Goal: Task Accomplishment & Management: Complete application form

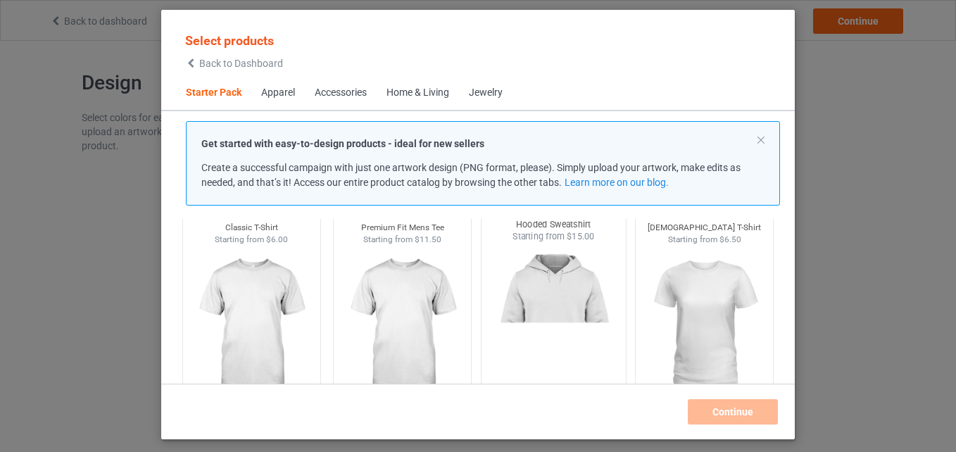
scroll to position [73, 0]
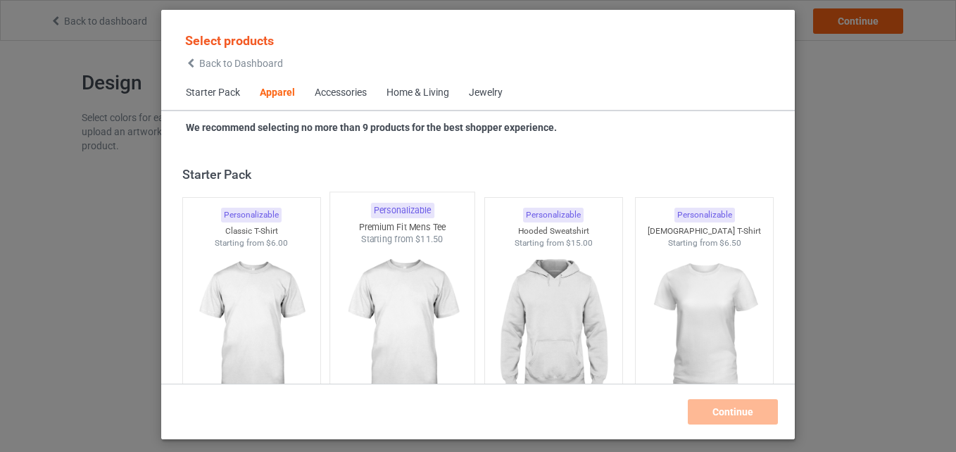
click at [408, 265] on img at bounding box center [403, 328] width 132 height 165
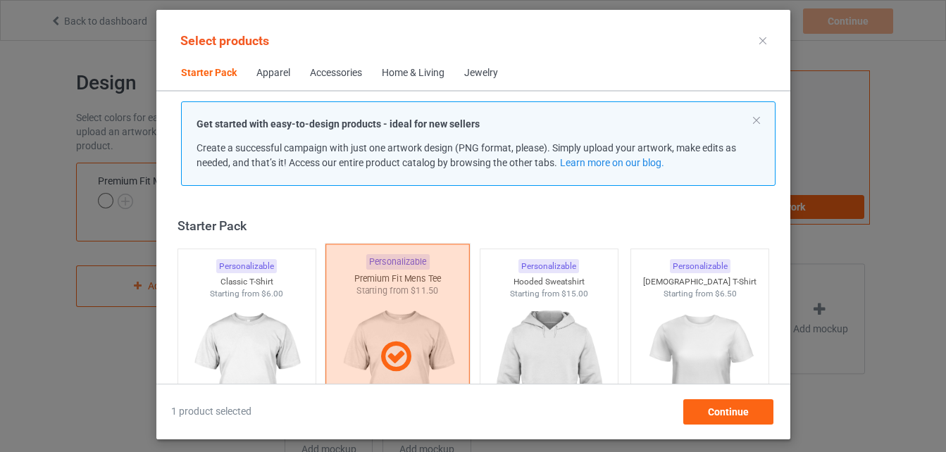
click at [394, 307] on div at bounding box center [397, 357] width 144 height 226
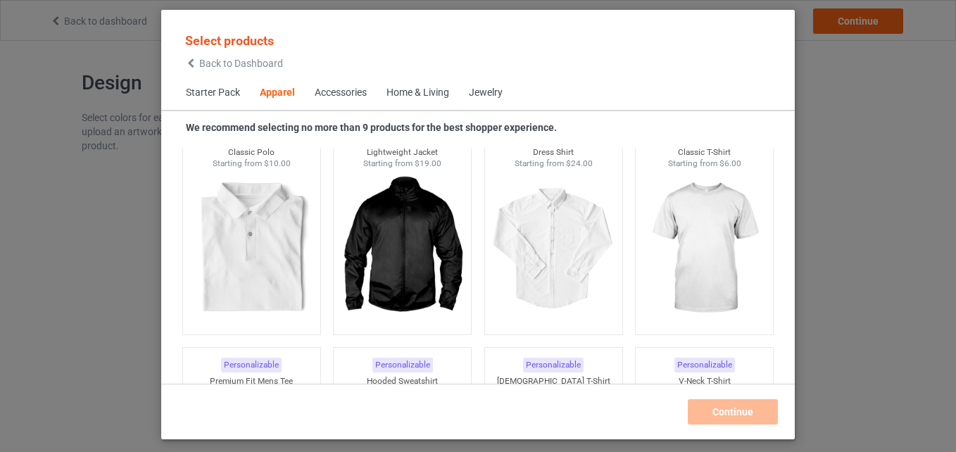
scroll to position [587, 0]
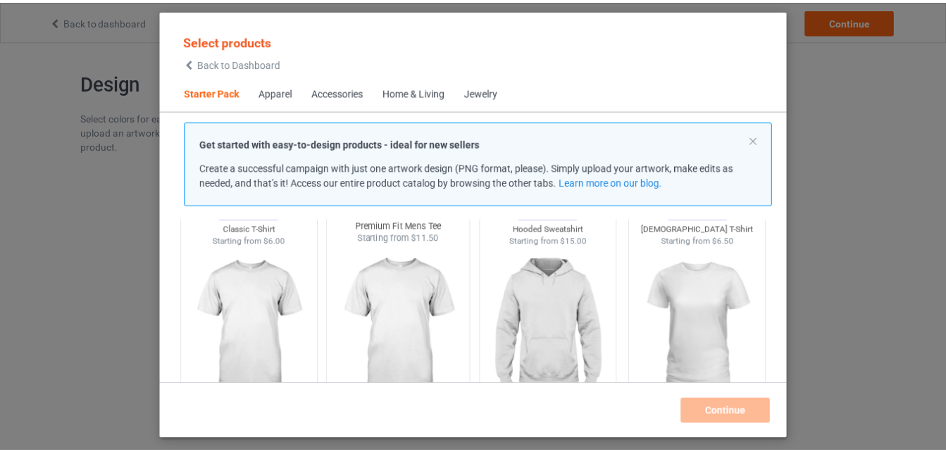
scroll to position [85, 0]
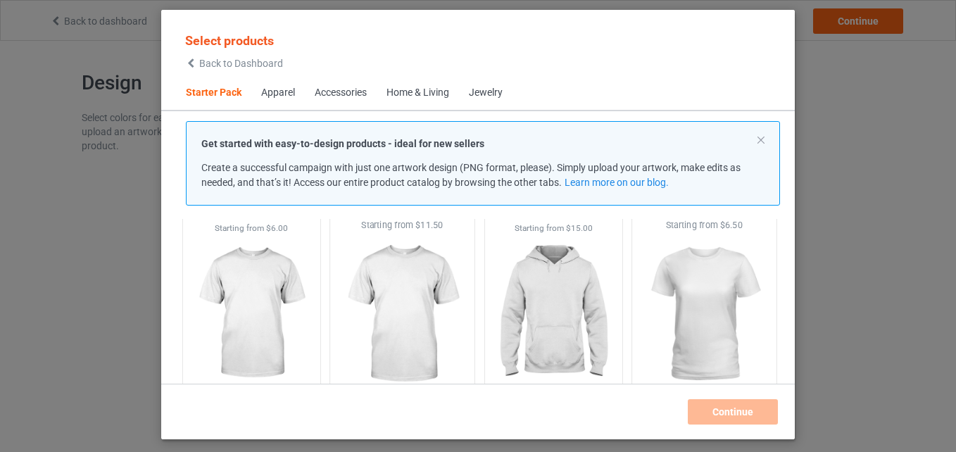
click at [751, 292] on img at bounding box center [705, 314] width 132 height 165
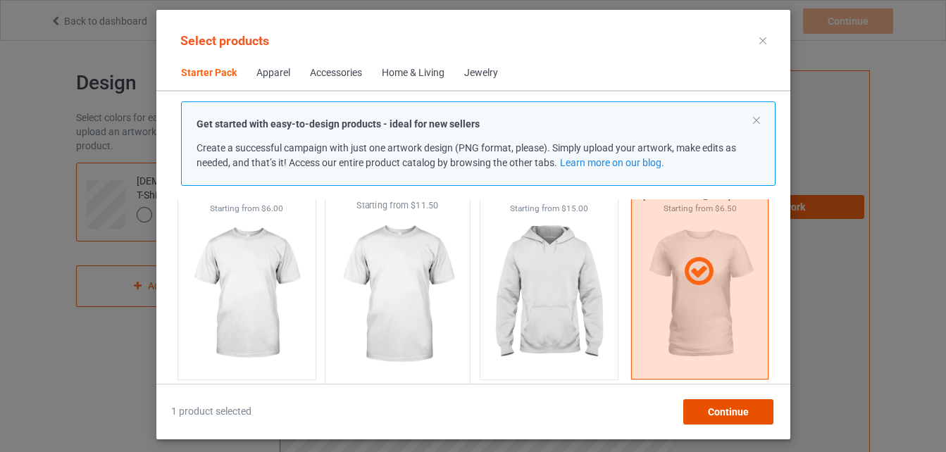
click at [733, 408] on span "Continue" at bounding box center [727, 411] width 41 height 11
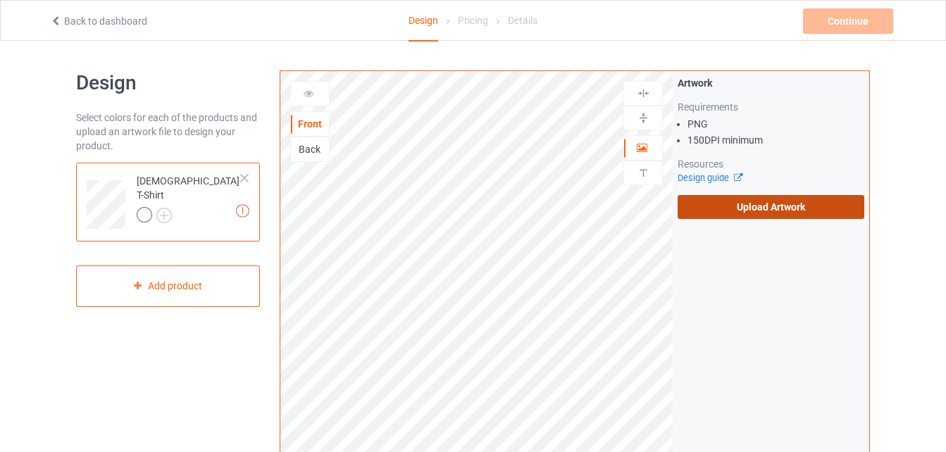
click at [802, 208] on label "Upload Artwork" at bounding box center [770, 207] width 187 height 24
click at [0, 0] on input "Upload Artwork" at bounding box center [0, 0] width 0 height 0
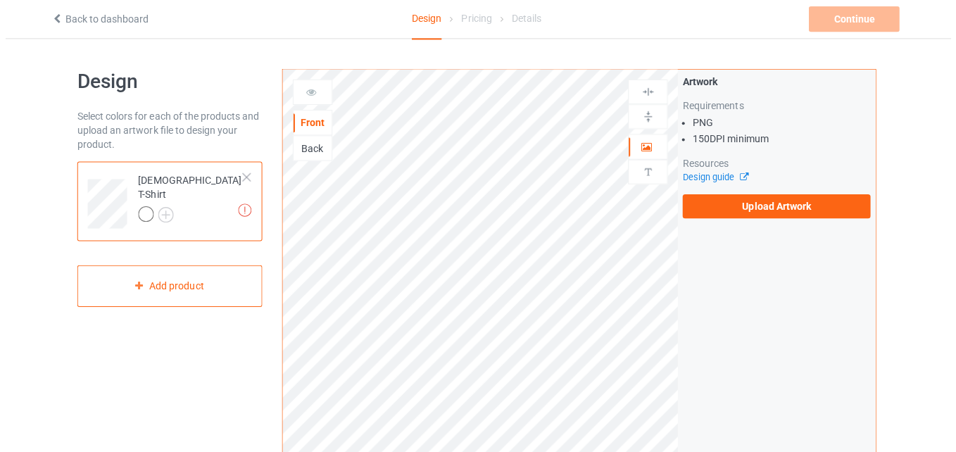
scroll to position [1, 0]
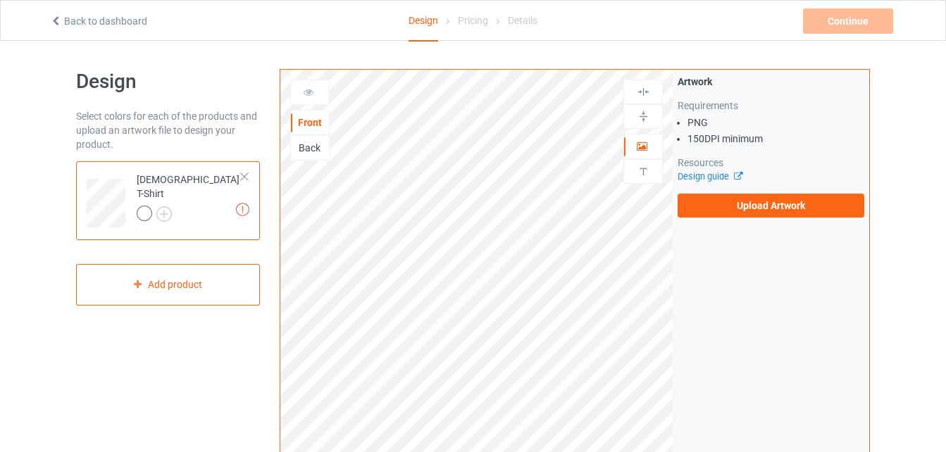
click at [313, 149] on div "Back" at bounding box center [310, 148] width 38 height 14
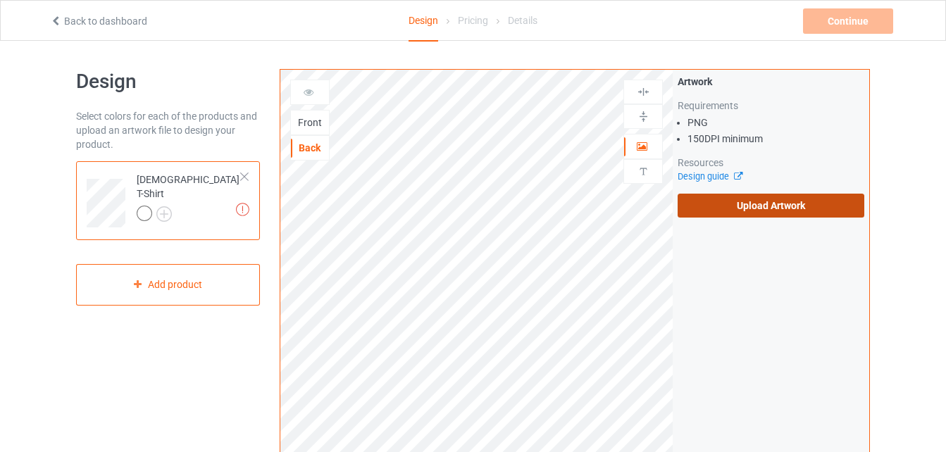
click at [780, 205] on label "Upload Artwork" at bounding box center [770, 206] width 187 height 24
click at [0, 0] on input "Upload Artwork" at bounding box center [0, 0] width 0 height 0
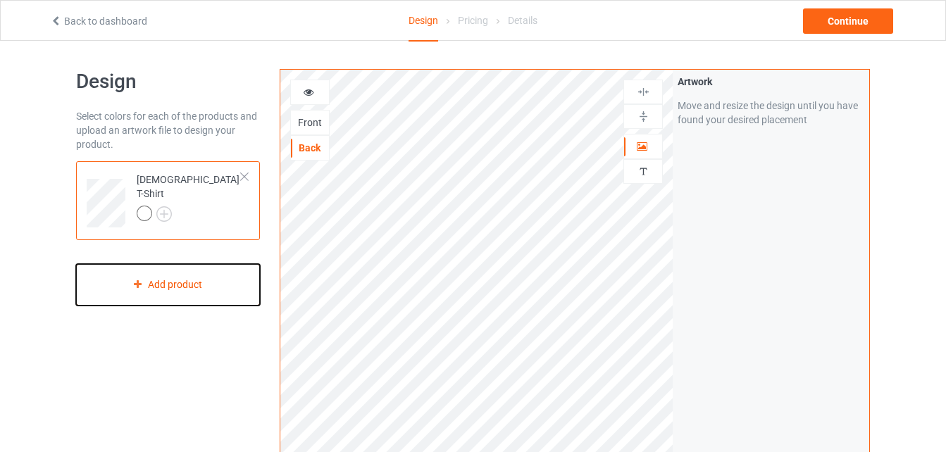
click at [201, 280] on div "Add product" at bounding box center [168, 285] width 184 height 42
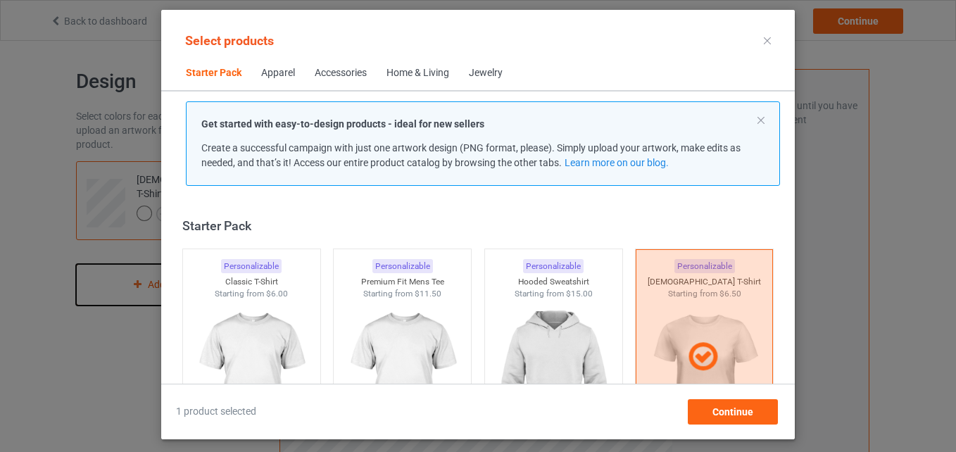
scroll to position [18, 0]
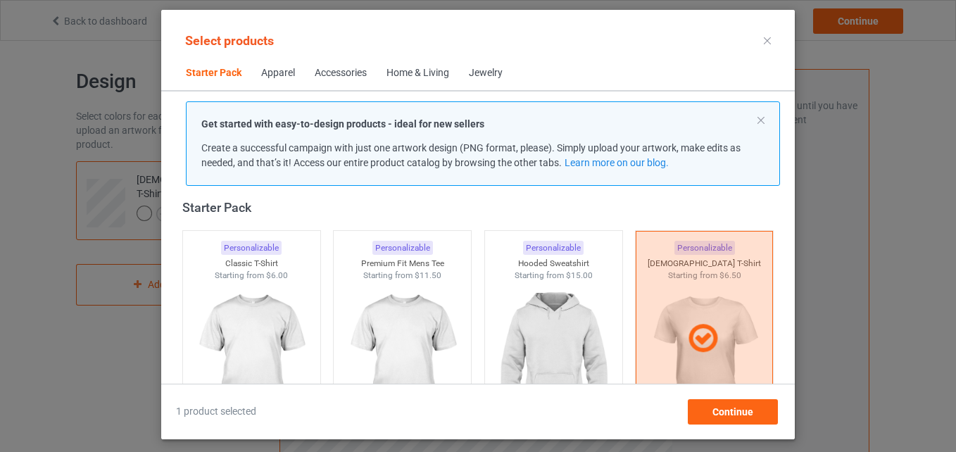
click at [275, 70] on div "Apparel" at bounding box center [278, 73] width 34 height 14
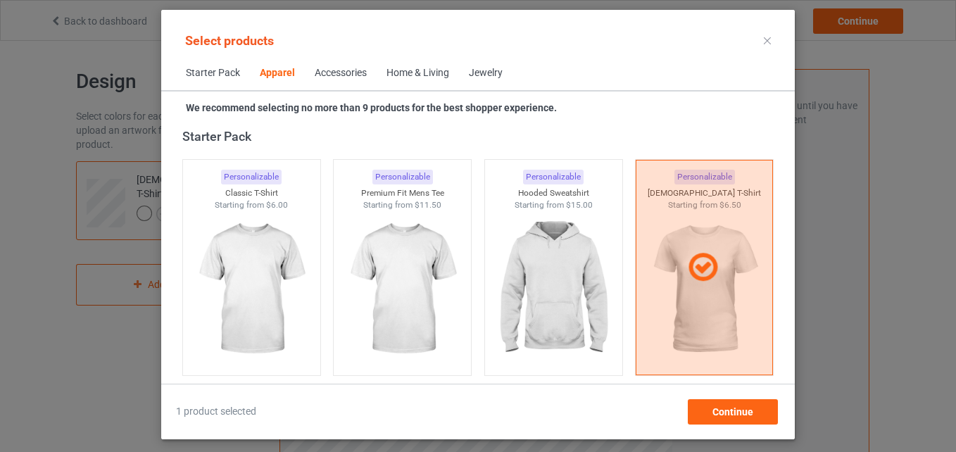
scroll to position [525, 0]
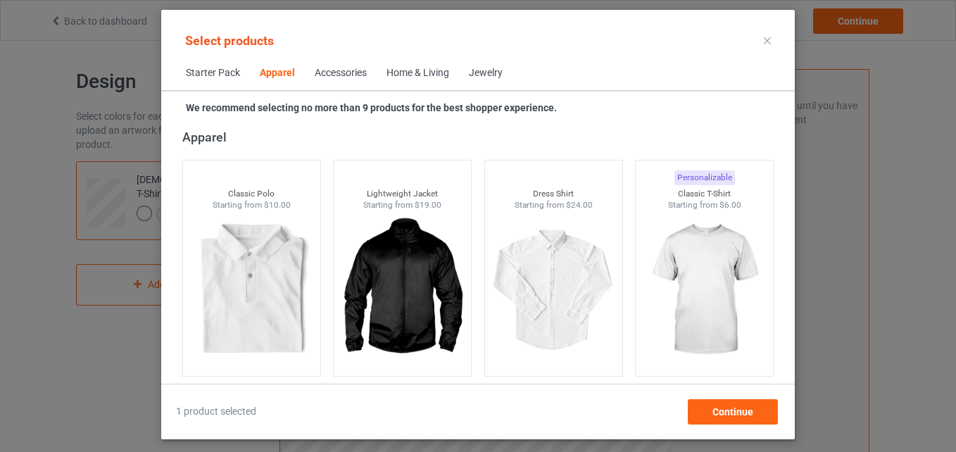
click at [422, 67] on div "Home & Living" at bounding box center [418, 73] width 63 height 14
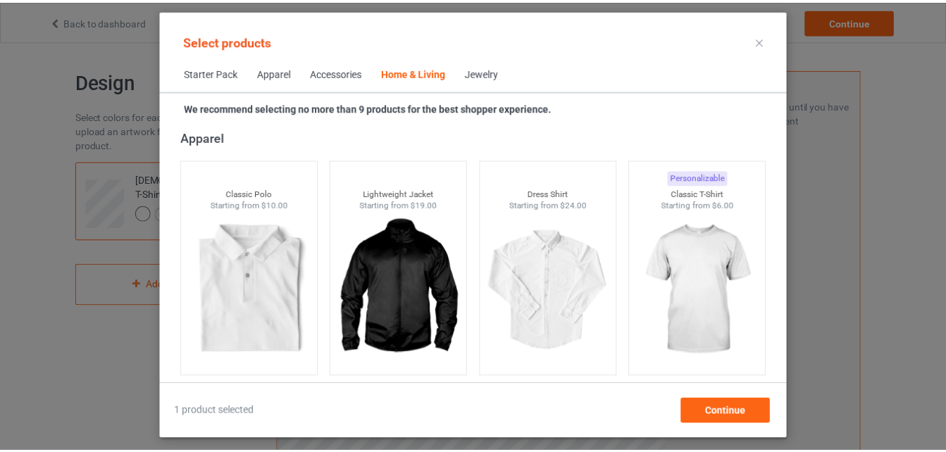
scroll to position [6350, 0]
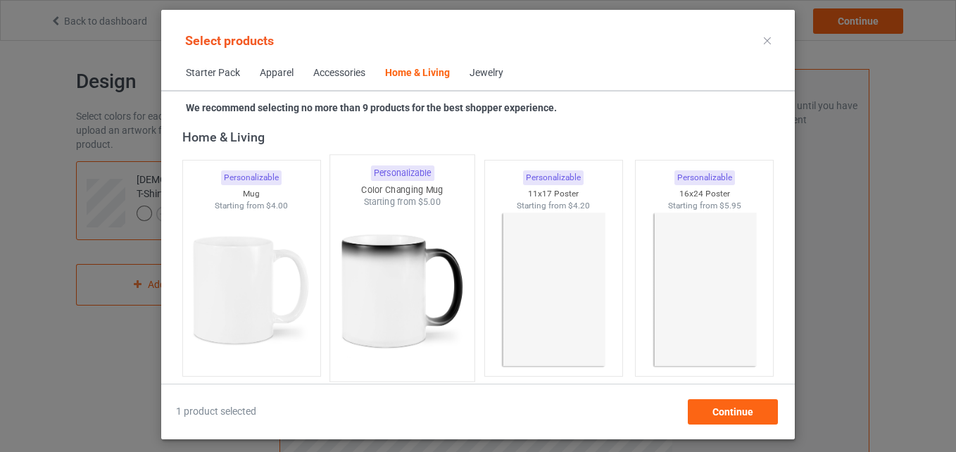
click at [341, 275] on img at bounding box center [403, 290] width 132 height 165
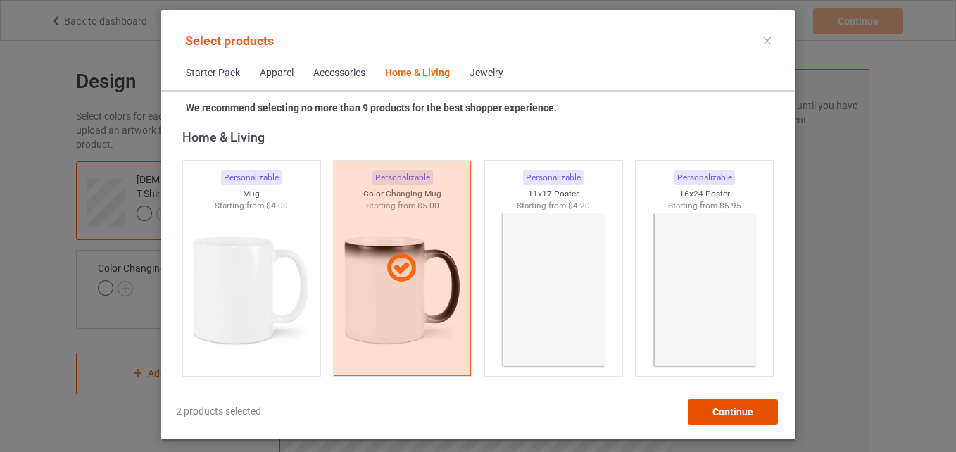
click at [699, 406] on div "Continue" at bounding box center [733, 411] width 90 height 25
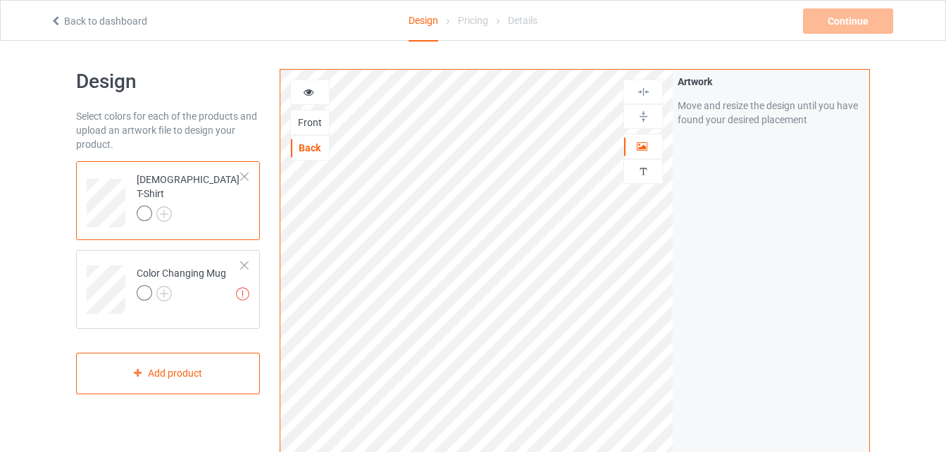
click at [249, 175] on div "[DEMOGRAPHIC_DATA] T-Shirt" at bounding box center [168, 200] width 184 height 79
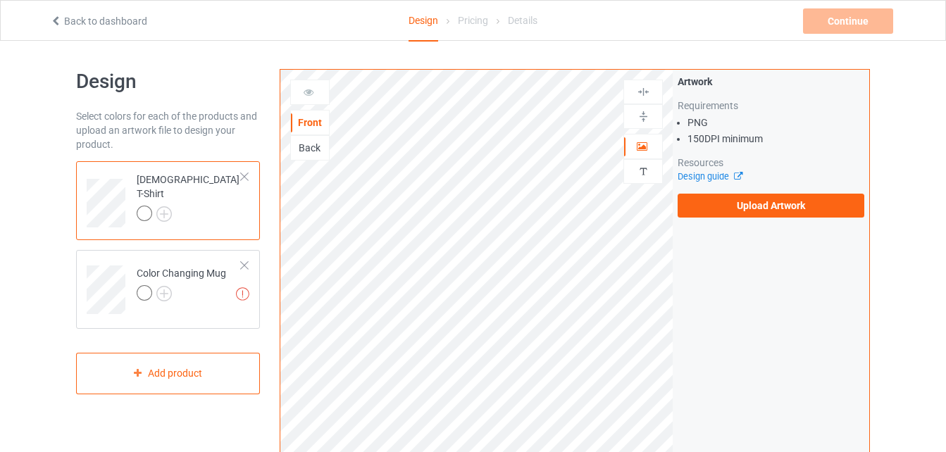
click at [244, 175] on div at bounding box center [244, 177] width 10 height 10
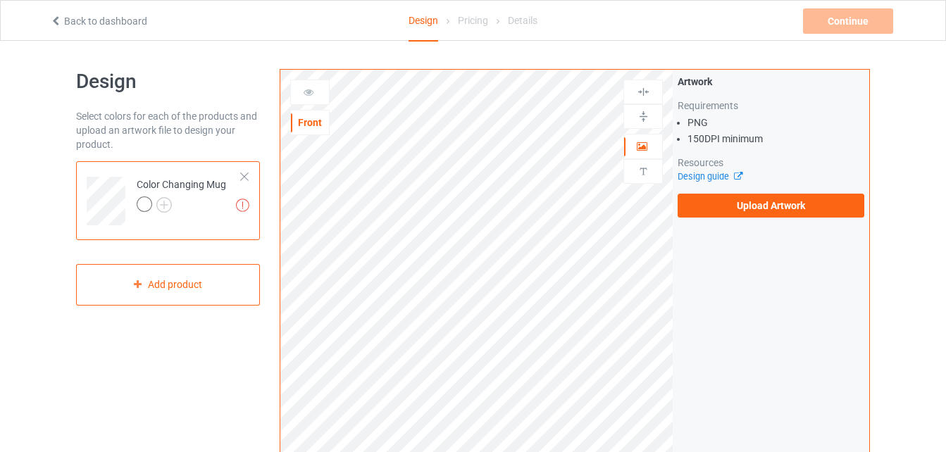
click at [315, 93] on div at bounding box center [310, 92] width 38 height 14
click at [313, 123] on div "Front" at bounding box center [310, 122] width 38 height 14
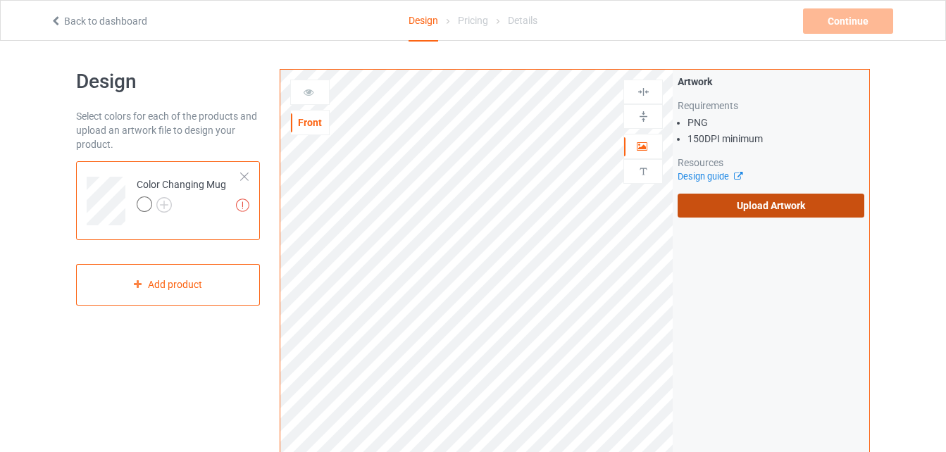
click at [715, 200] on label "Upload Artwork" at bounding box center [770, 206] width 187 height 24
click at [0, 0] on input "Upload Artwork" at bounding box center [0, 0] width 0 height 0
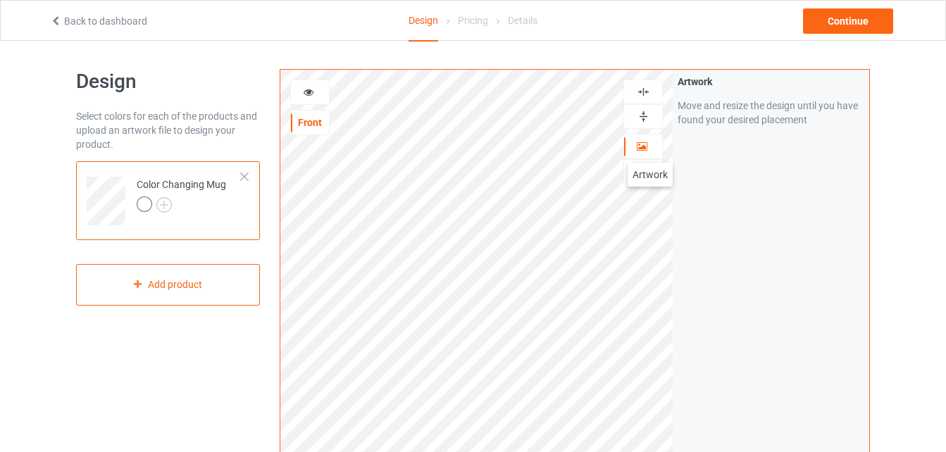
click at [650, 149] on div at bounding box center [643, 146] width 38 height 14
click at [839, 16] on div "Continue" at bounding box center [848, 20] width 90 height 25
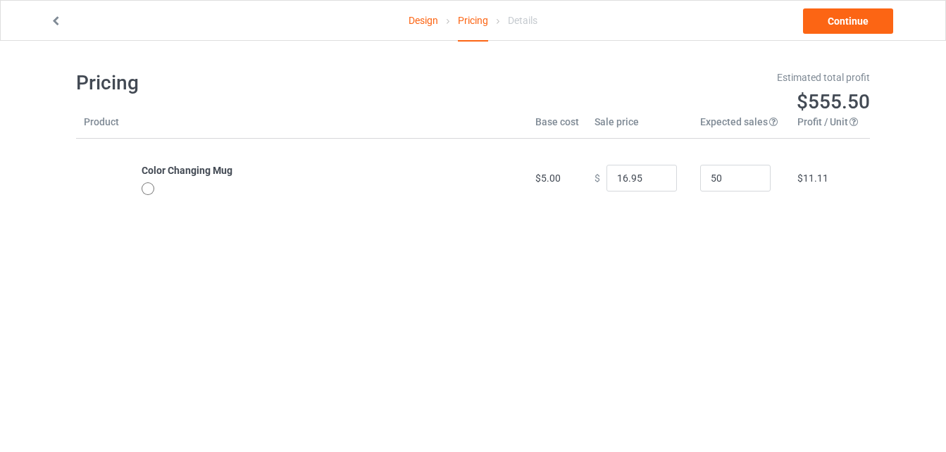
click at [148, 187] on div at bounding box center [148, 188] width 13 height 13
drag, startPoint x: 798, startPoint y: 183, endPoint x: 823, endPoint y: 176, distance: 25.6
click at [823, 176] on td "$11.11" at bounding box center [829, 178] width 80 height 79
click at [725, 186] on input "5011" at bounding box center [735, 178] width 70 height 27
type input "5"
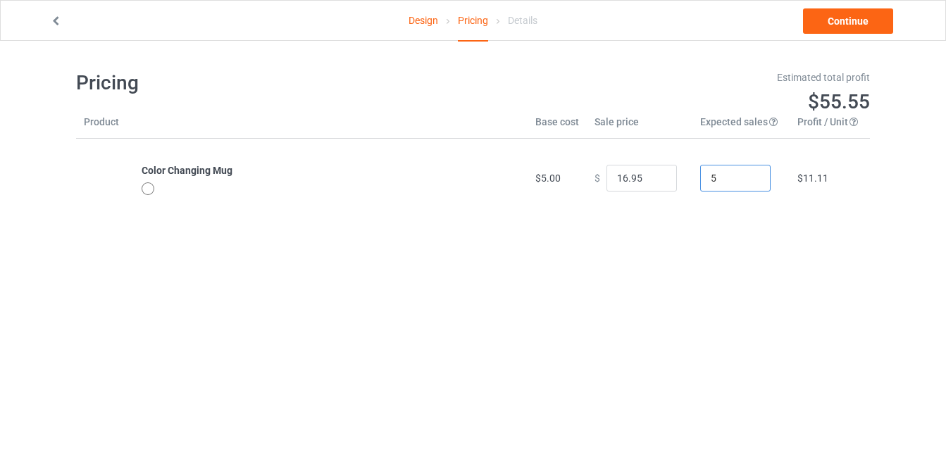
type input "50"
drag, startPoint x: 775, startPoint y: 140, endPoint x: 764, endPoint y: 194, distance: 54.7
click at [764, 194] on td "50" at bounding box center [740, 178] width 97 height 79
click at [829, 12] on link "Continue" at bounding box center [848, 20] width 90 height 25
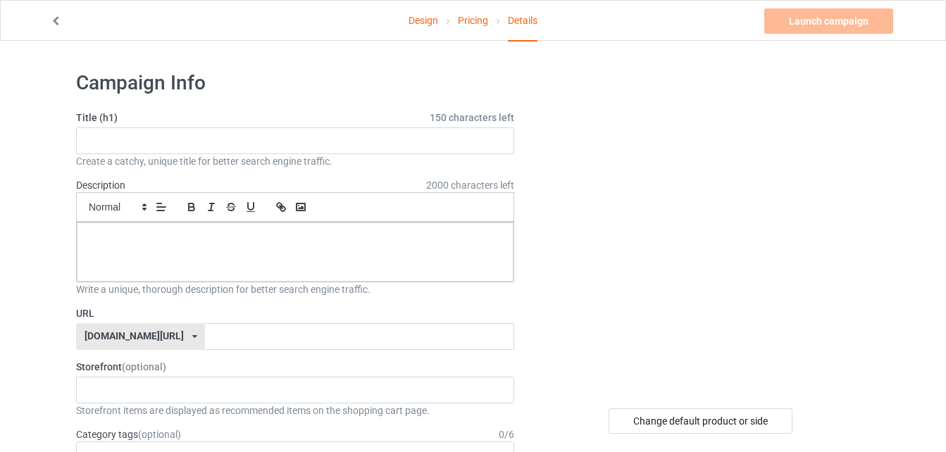
click at [423, 17] on link "Design" at bounding box center [423, 20] width 30 height 39
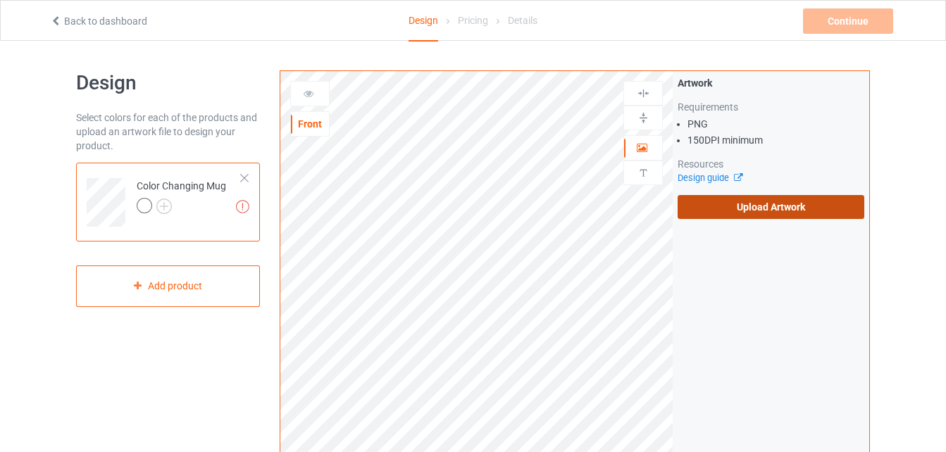
click at [725, 212] on label "Upload Artwork" at bounding box center [770, 207] width 187 height 24
click at [0, 0] on input "Upload Artwork" at bounding box center [0, 0] width 0 height 0
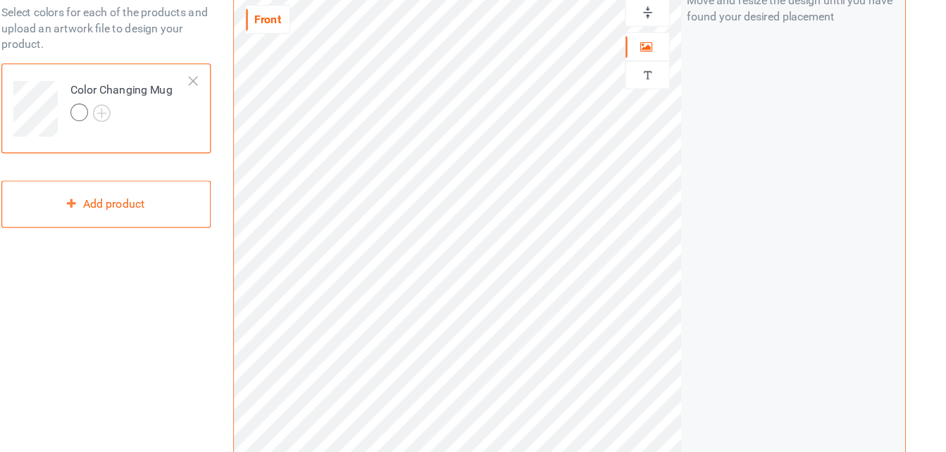
scroll to position [66, 0]
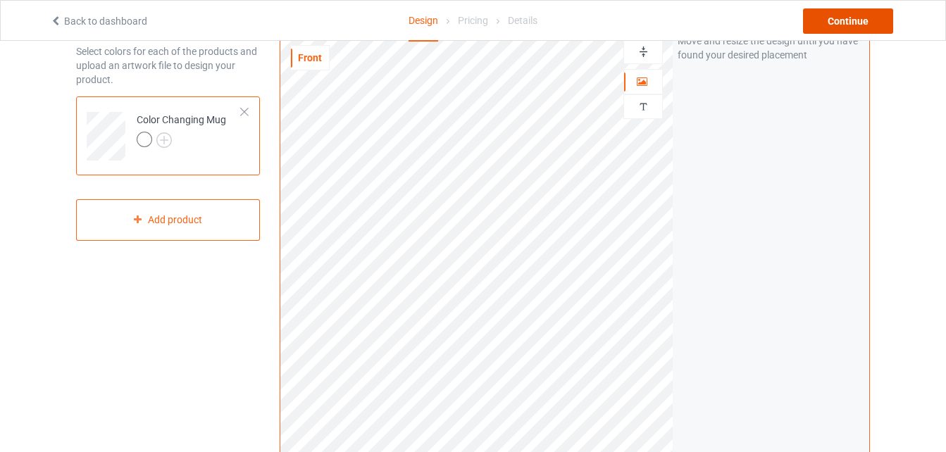
click at [872, 11] on div "Continue" at bounding box center [848, 20] width 90 height 25
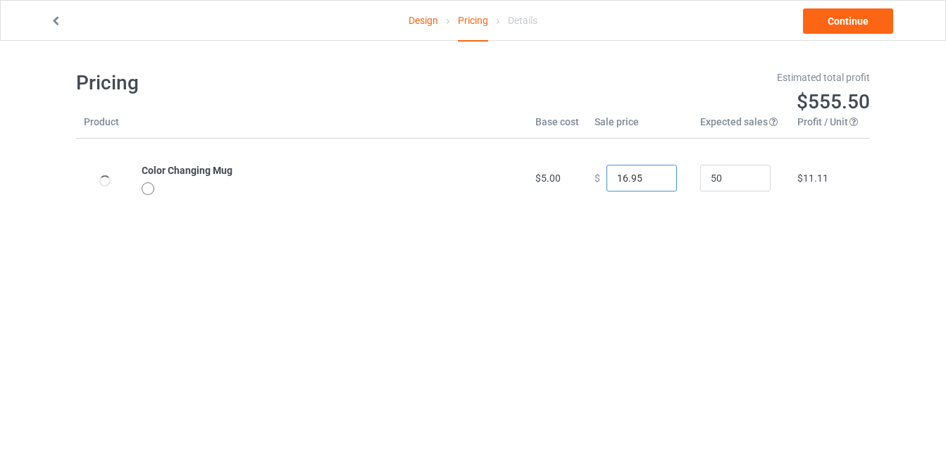
click at [639, 178] on input "16.95" at bounding box center [641, 178] width 70 height 27
click at [838, 21] on link "Continue" at bounding box center [848, 20] width 90 height 25
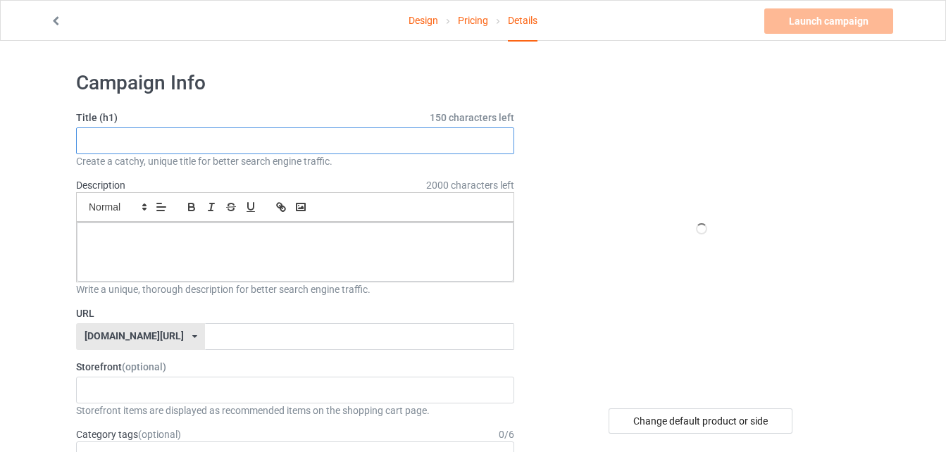
click at [444, 142] on input "text" at bounding box center [295, 140] width 438 height 27
type input "C"
click at [701, 229] on img at bounding box center [701, 229] width 0 height 0
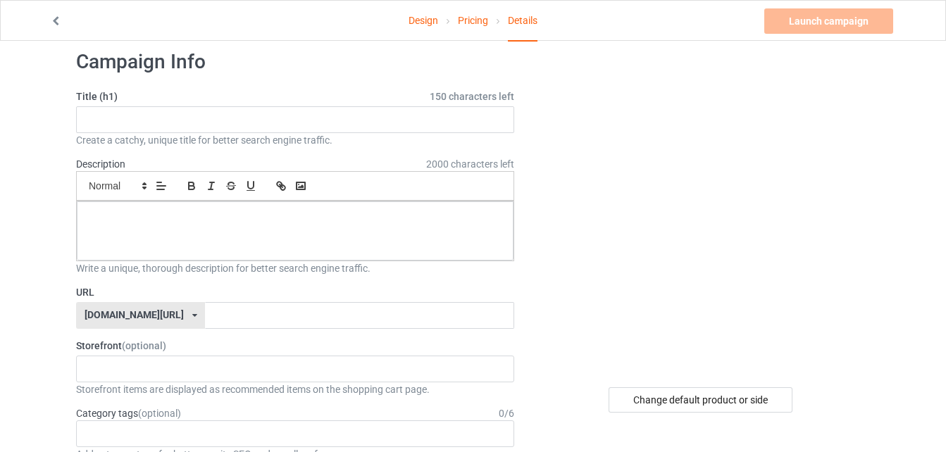
scroll to position [14, 0]
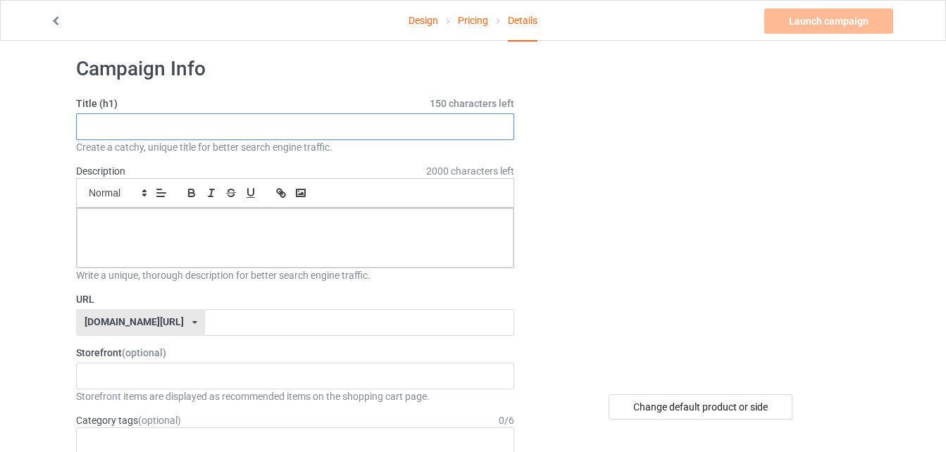
click at [196, 132] on input "text" at bounding box center [295, 126] width 438 height 27
type input "Cristiano cup"
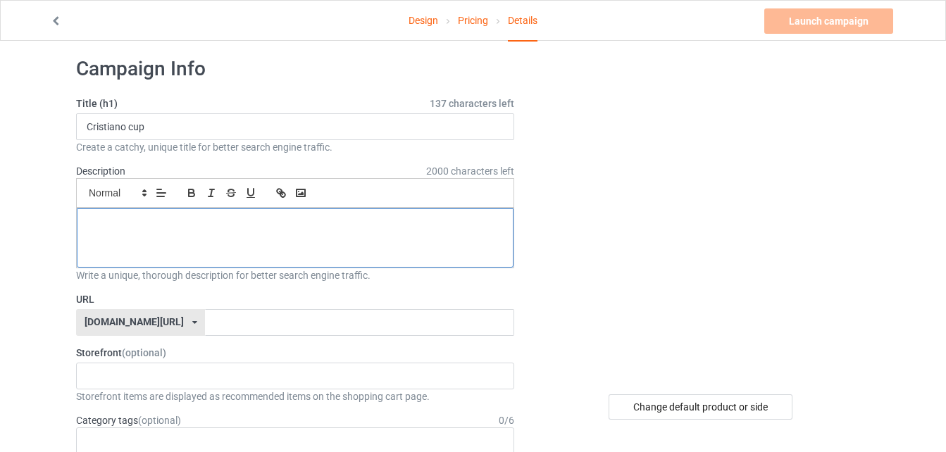
click at [106, 253] on div at bounding box center [295, 237] width 437 height 59
click at [172, 368] on div "No result found" at bounding box center [295, 376] width 438 height 27
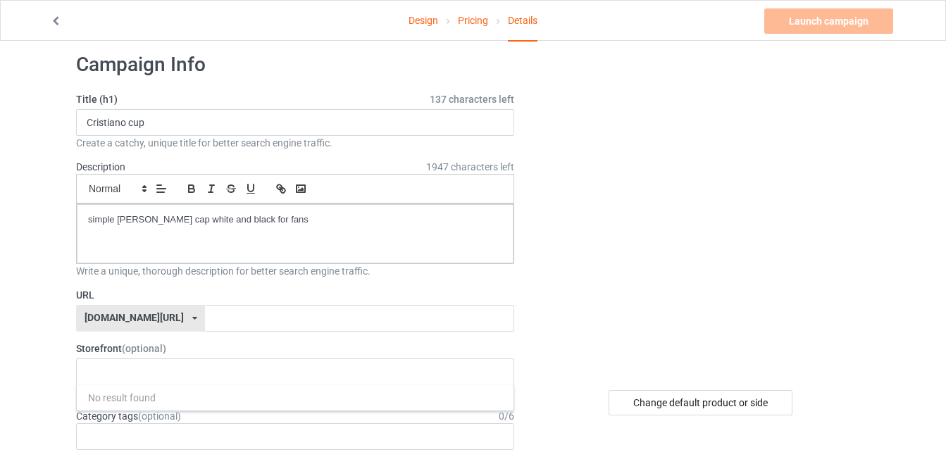
scroll to position [19, 0]
type input "c"
type input "cups"
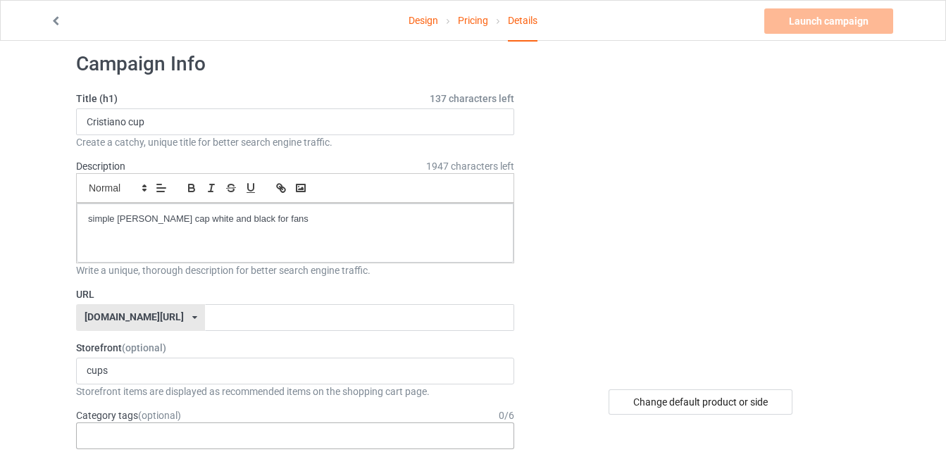
click at [113, 430] on div "Age > [DEMOGRAPHIC_DATA] > 1 Age > [DEMOGRAPHIC_DATA] Months > 1 Month Age > [D…" at bounding box center [295, 435] width 438 height 27
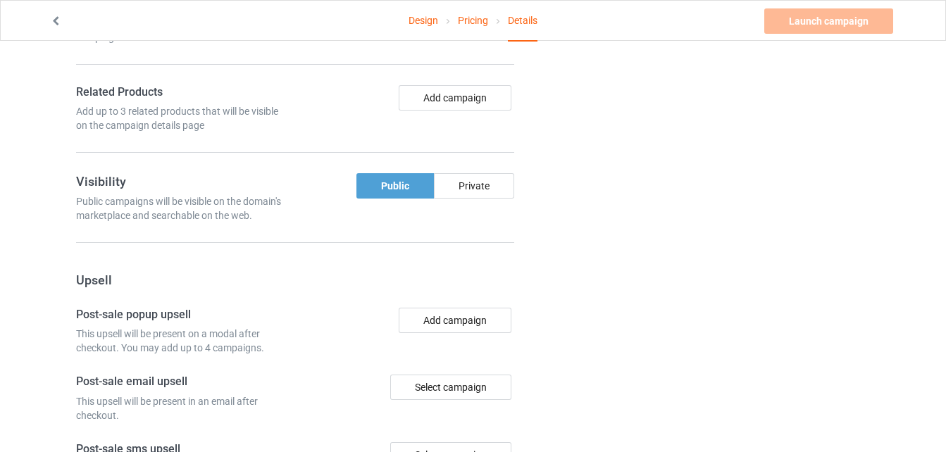
scroll to position [816, 0]
type input "[DEMOGRAPHIC_DATA]"
click at [803, 18] on div "Launch campaign Please enter campaign URL" at bounding box center [830, 20] width 132 height 25
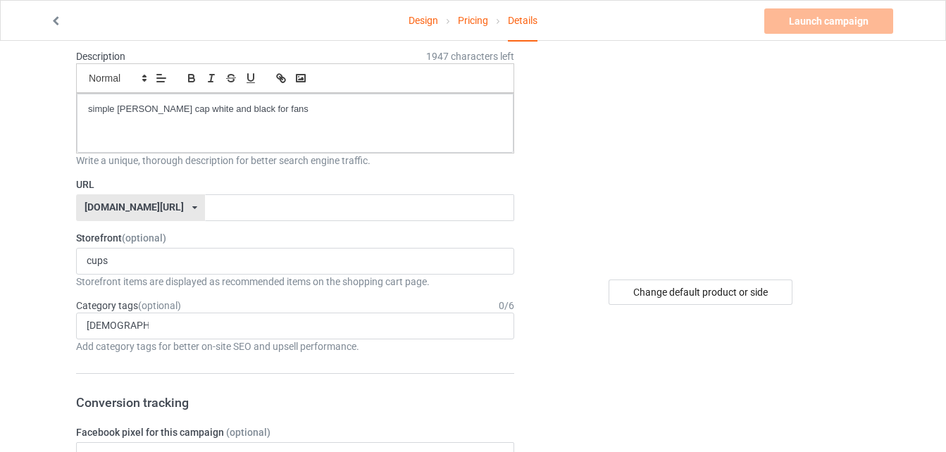
scroll to position [127, 0]
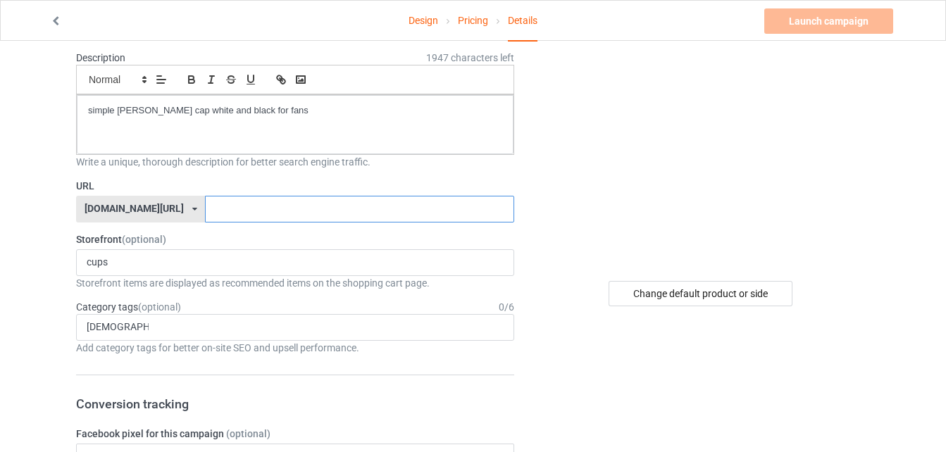
click at [239, 211] on input "text" at bounding box center [359, 209] width 308 height 27
paste input "[URL][DOMAIN_NAME]"
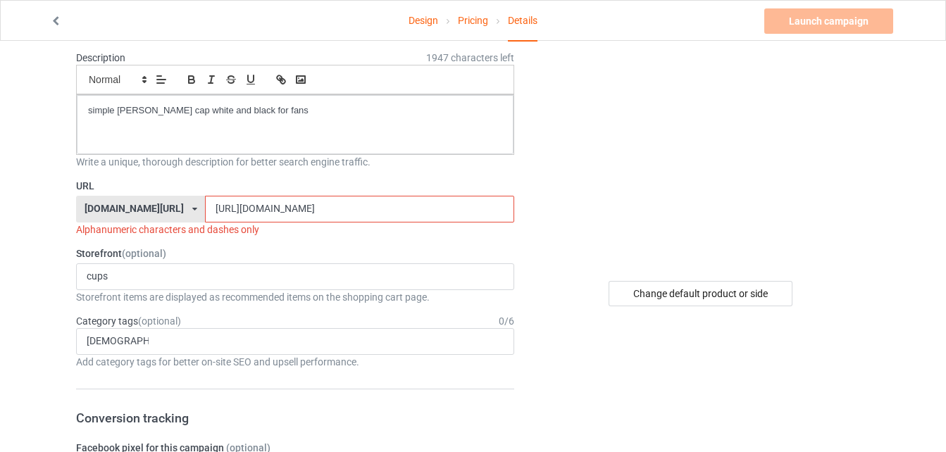
drag, startPoint x: 269, startPoint y: 210, endPoint x: 306, endPoint y: 201, distance: 37.6
click at [306, 201] on input "[URL][DOMAIN_NAME]" at bounding box center [359, 209] width 308 height 27
drag, startPoint x: 229, startPoint y: 207, endPoint x: 165, endPoint y: 207, distance: 63.4
click at [205, 207] on input "[URL]" at bounding box center [359, 209] width 308 height 27
click at [205, 208] on input ".chipchip" at bounding box center [359, 209] width 308 height 27
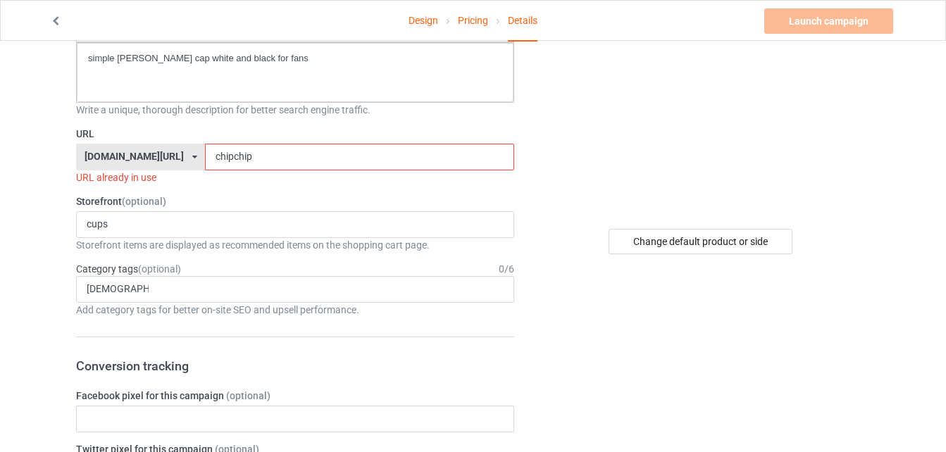
scroll to position [178, 0]
click at [232, 151] on input "chipchip" at bounding box center [359, 158] width 308 height 27
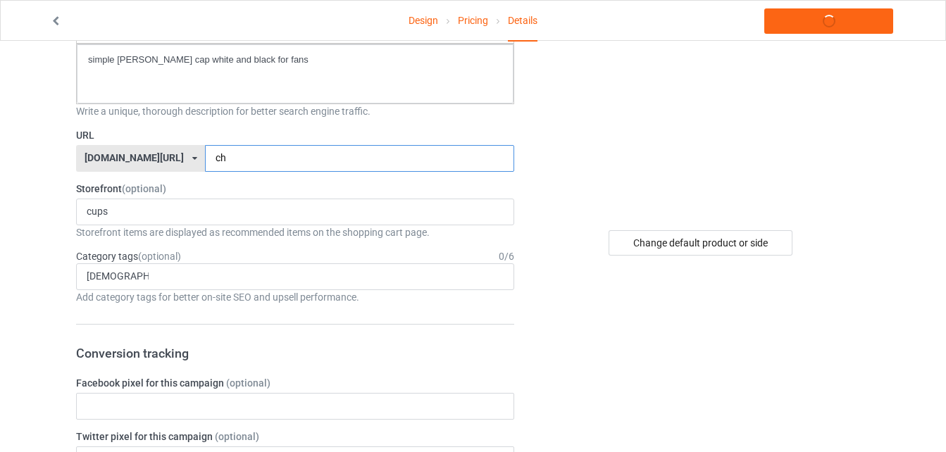
type input "c"
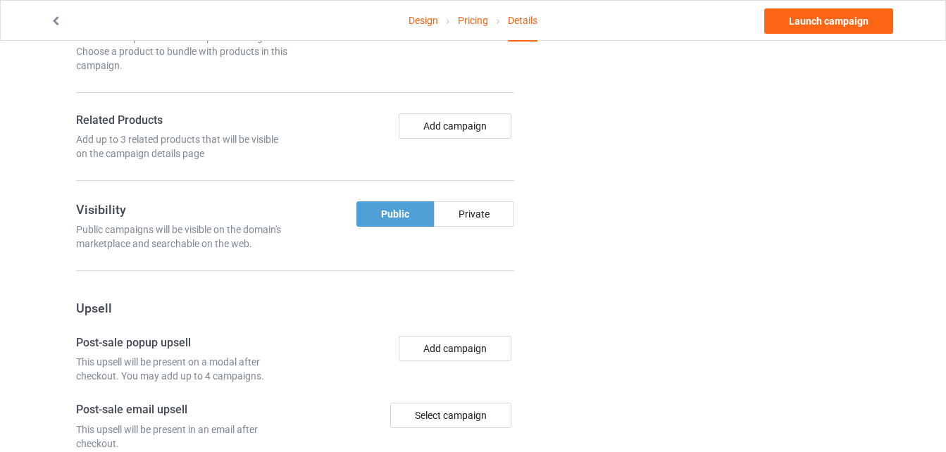
scroll to position [793, 0]
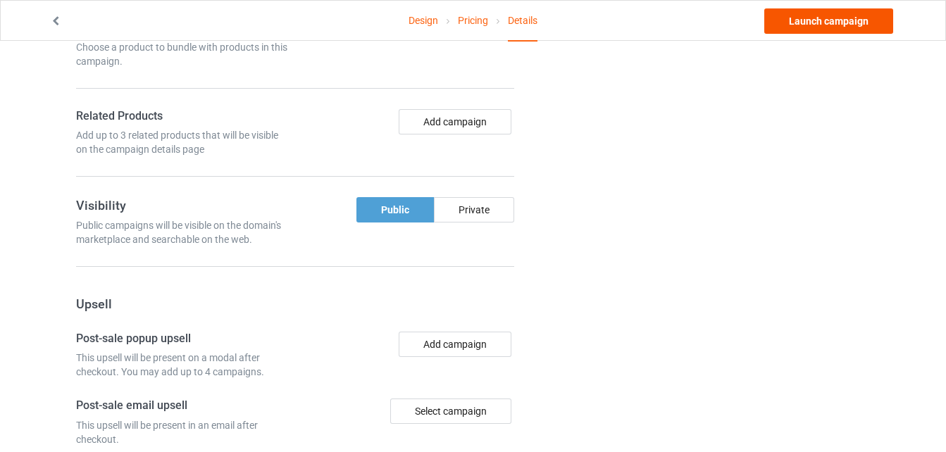
type input "misakimay"
click at [796, 25] on link "Launch campaign" at bounding box center [828, 20] width 129 height 25
